Goal: Find specific page/section: Find specific page/section

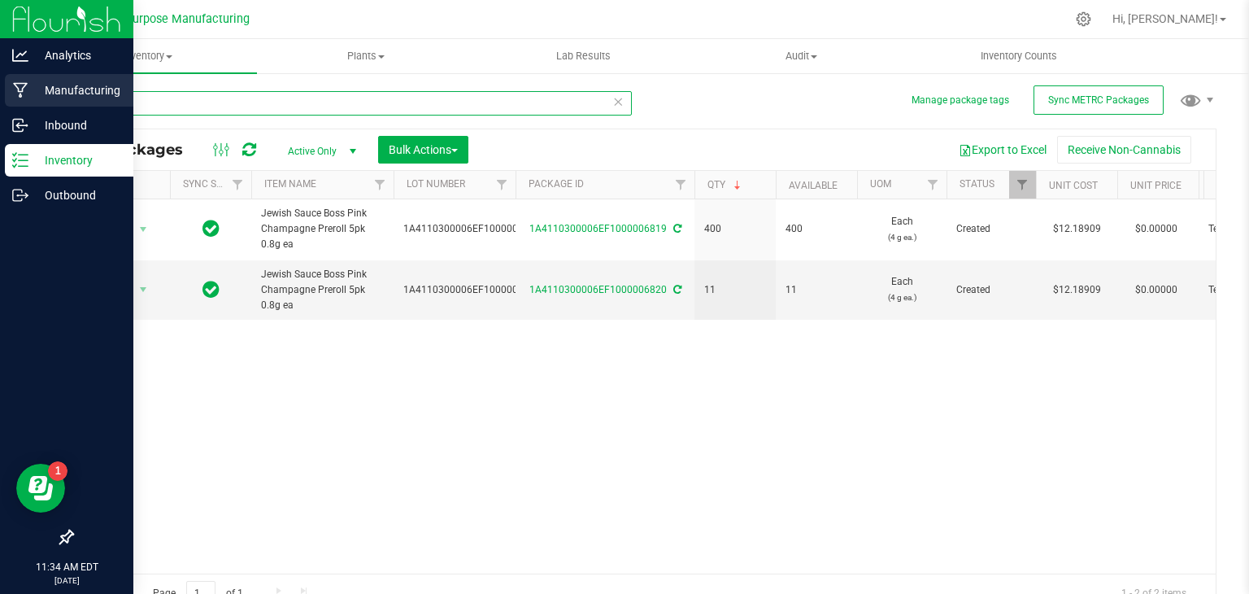
drag, startPoint x: 145, startPoint y: 100, endPoint x: 29, endPoint y: 95, distance: 115.6
click at [29, 95] on div "Analytics Manufacturing Inbound Inventory Outbound 11:34 AM EDT [DATE] 09/29 Gr…" at bounding box center [624, 297] width 1249 height 594
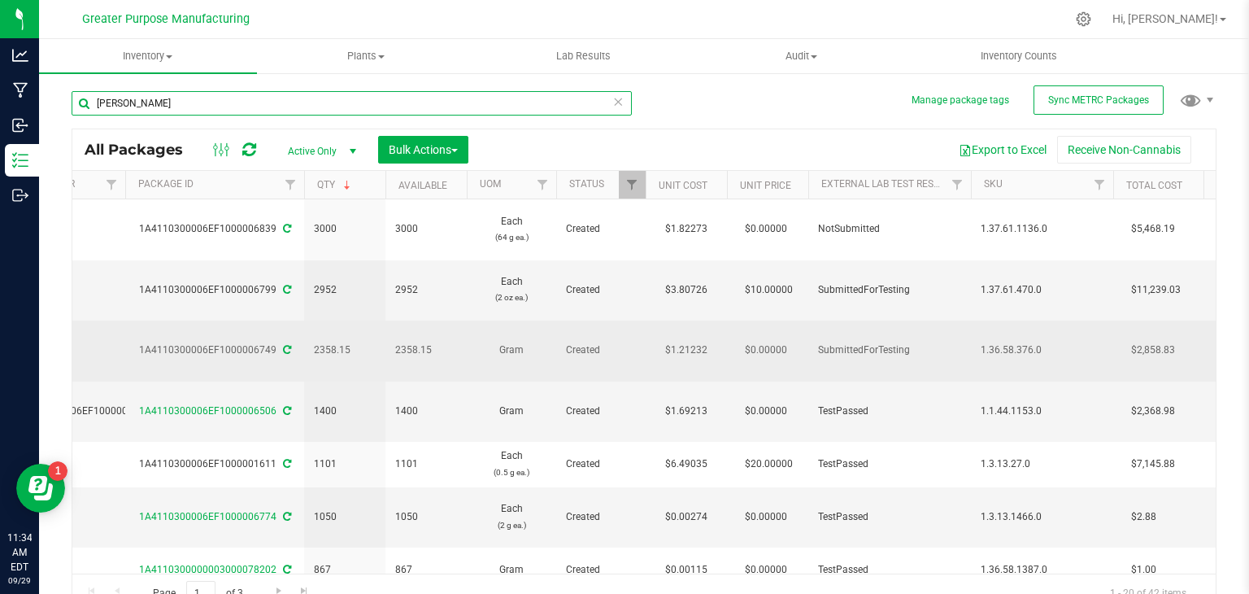
scroll to position [0, 468]
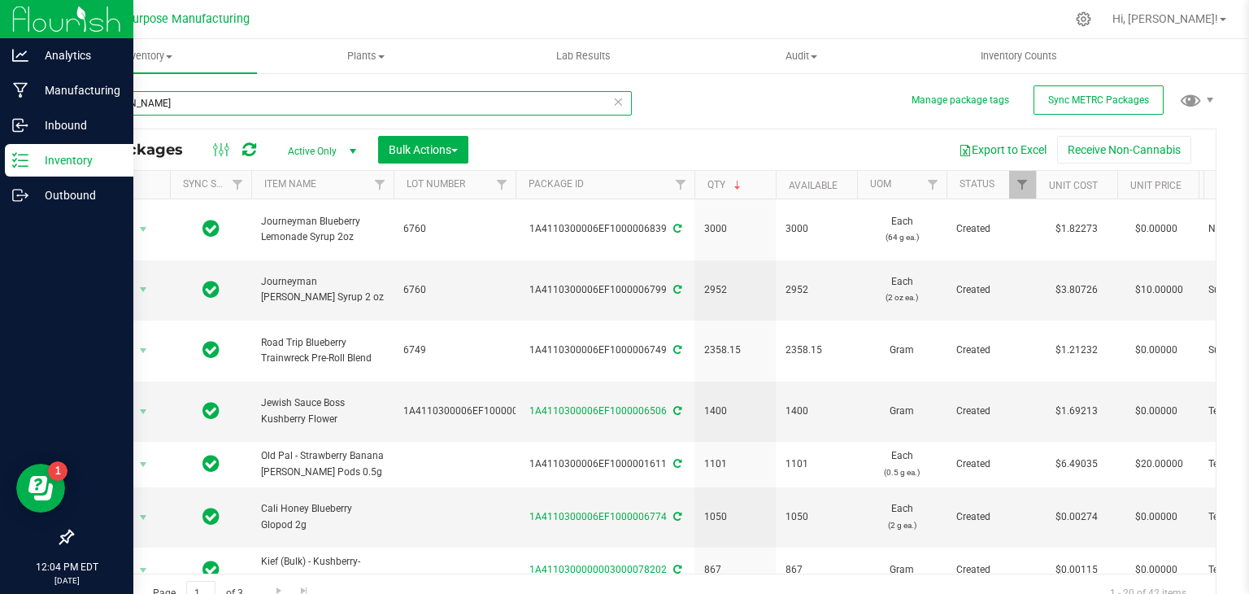
type input "[PERSON_NAME]"
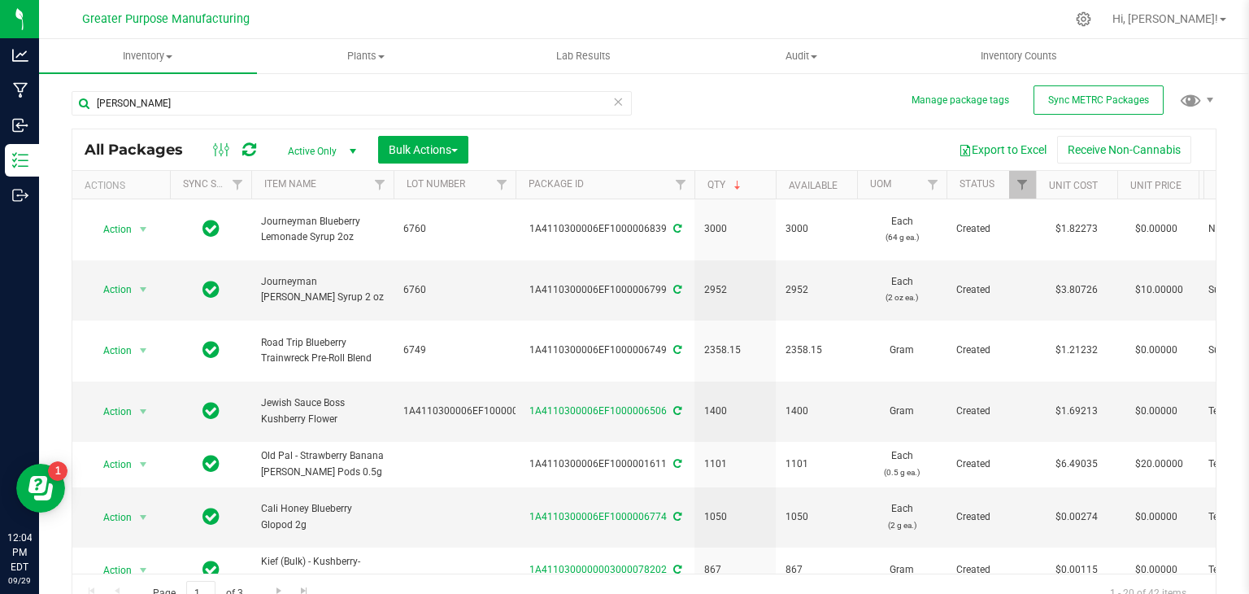
drag, startPoint x: 0, startPoint y: 0, endPoint x: 745, endPoint y: 102, distance: 751.9
click at [745, 102] on div "[PERSON_NAME] All Packages Active Only Active Only Lab Samples Locked All Exter…" at bounding box center [644, 345] width 1145 height 538
drag, startPoint x: 195, startPoint y: 105, endPoint x: 68, endPoint y: 110, distance: 127.0
click at [68, 110] on div "Manage package tags Sync METRC Packages [PERSON_NAME] All Packages Active Only …" at bounding box center [644, 320] width 1210 height 496
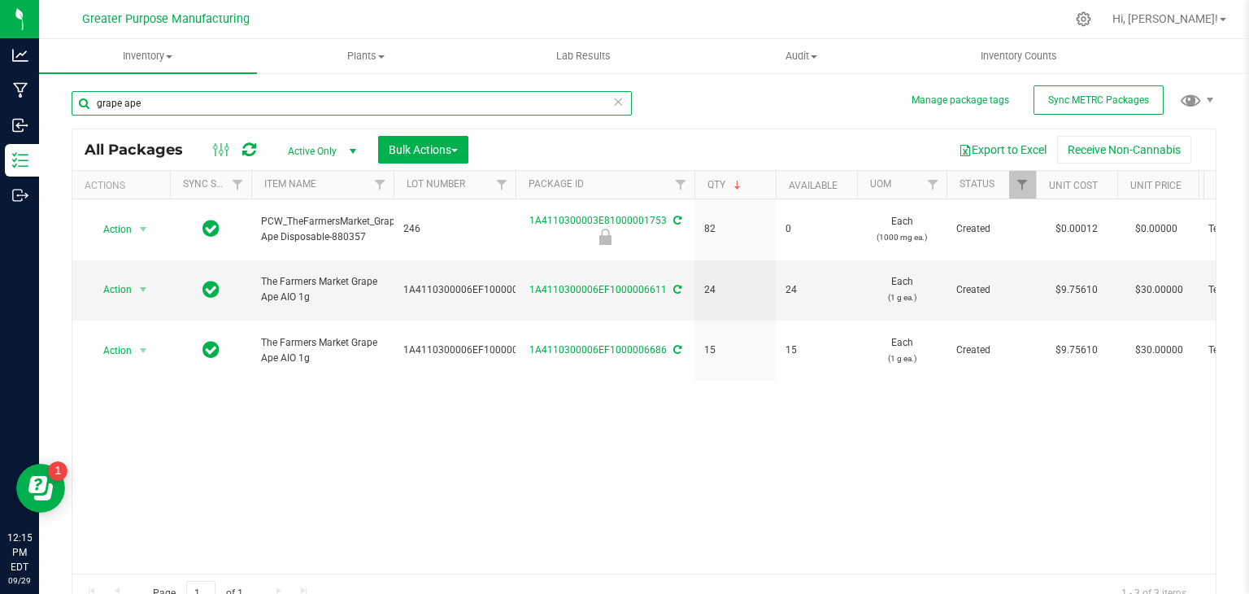
type input "grape ape"
click at [813, 434] on div "Action Action Edit attributes Global inventory Locate package Package audit log…" at bounding box center [644, 386] width 1144 height 374
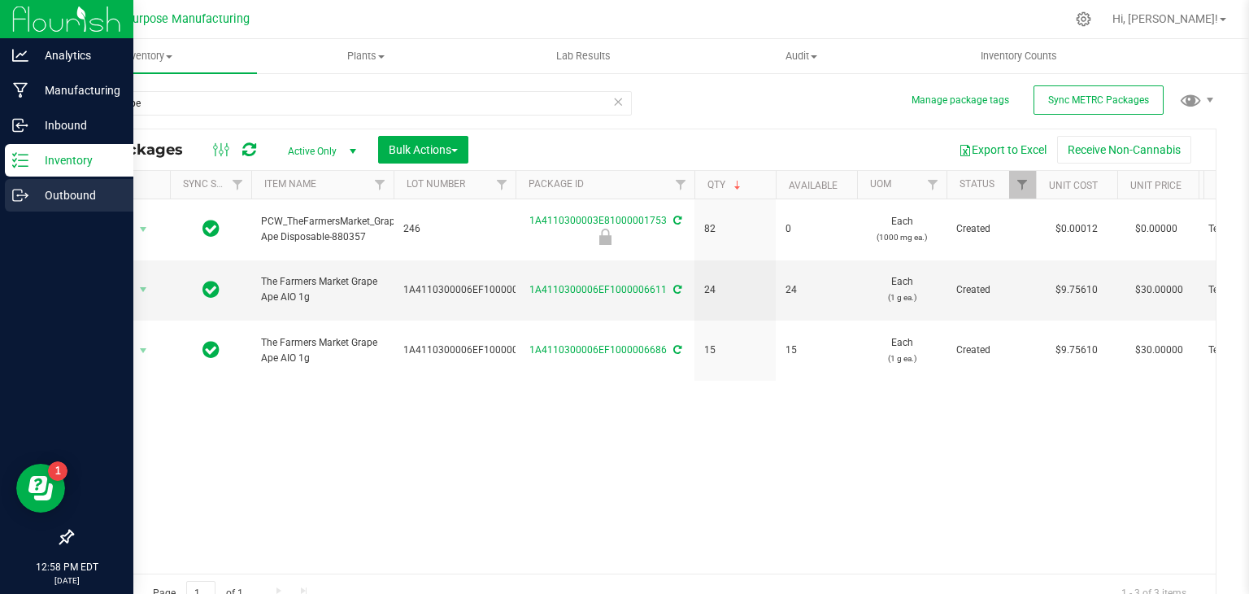
click at [65, 198] on p "Outbound" at bounding box center [77, 195] width 98 height 20
